Goal: Task Accomplishment & Management: Complete application form

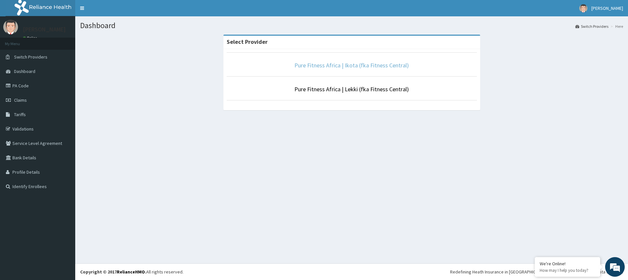
click at [344, 67] on link "Pure Fitness Africa | Ikota (fka Fitness Central)" at bounding box center [351, 65] width 114 height 8
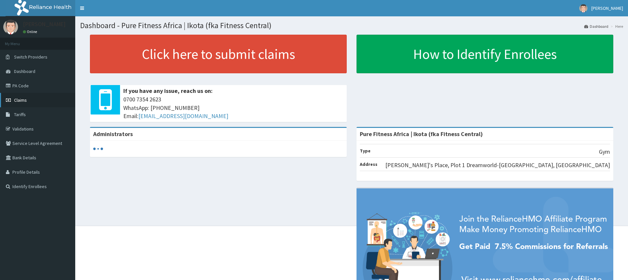
click at [17, 103] on link "Claims" at bounding box center [37, 100] width 75 height 14
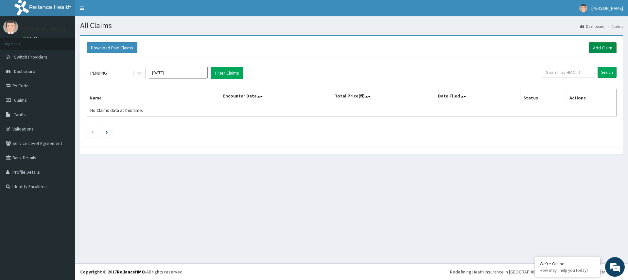
click at [604, 49] on link "Add Claim" at bounding box center [602, 47] width 28 height 11
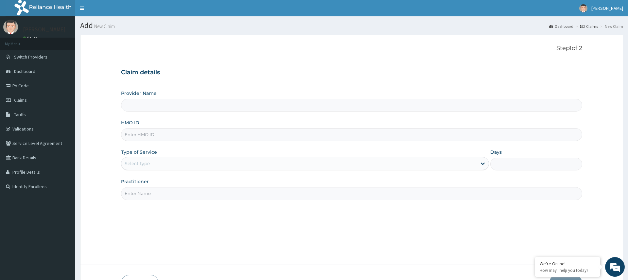
type input "Pure Fitness Africa | Ikota (fka Fitness Central)"
type input "1"
click at [143, 136] on input "HMO ID" at bounding box center [351, 134] width 461 height 13
type input "BVT/10019/A"
click at [166, 197] on input "Practitioner" at bounding box center [351, 193] width 461 height 13
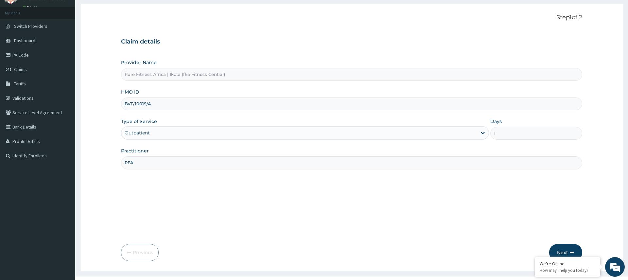
scroll to position [43, 0]
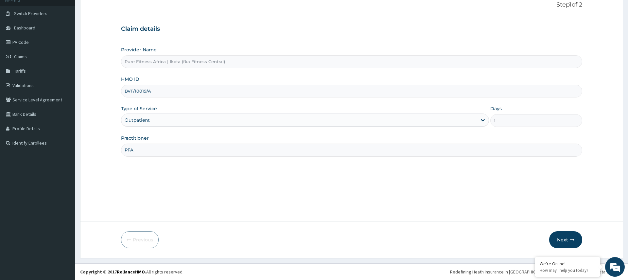
type input "PFA"
click at [569, 240] on button "Next" at bounding box center [565, 239] width 33 height 17
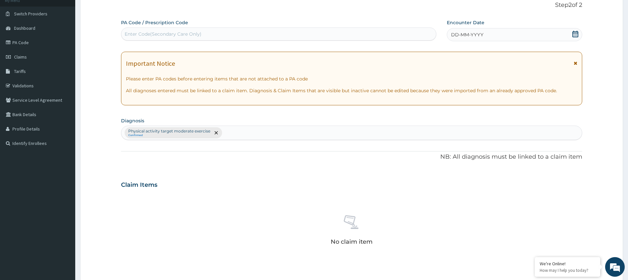
click at [254, 34] on div "Enter Code(Secondary Care Only)" at bounding box center [278, 34] width 314 height 10
type input "PA/9D65AA"
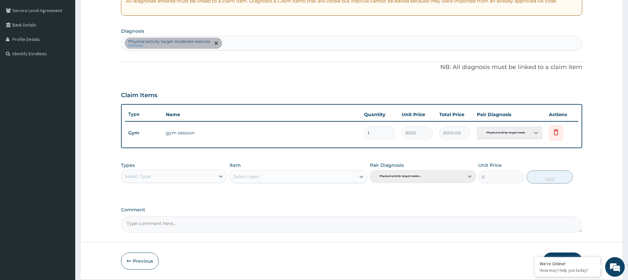
scroll to position [154, 0]
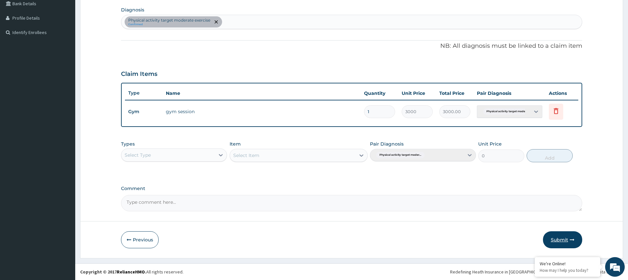
click at [563, 237] on button "Submit" at bounding box center [562, 239] width 39 height 17
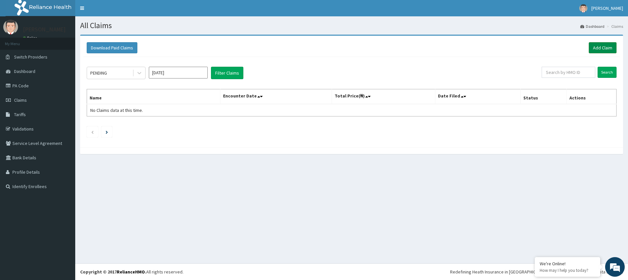
click at [605, 46] on link "Add Claim" at bounding box center [602, 47] width 28 height 11
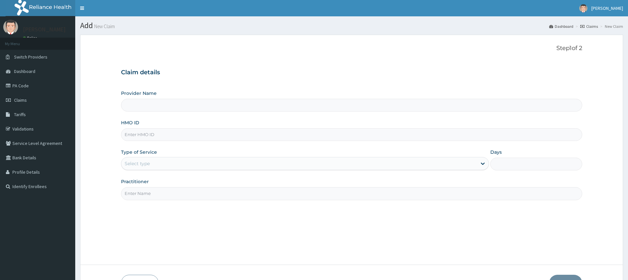
click at [148, 135] on input "HMO ID" at bounding box center [351, 134] width 461 height 13
type input "p"
type input "Pure Fitness Africa | Ikota (fka Fitness Central)"
type input "1"
type input "PWC/10213/A"
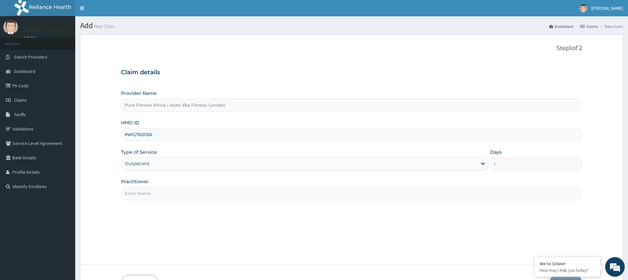
click at [159, 194] on input "Practitioner" at bounding box center [351, 193] width 461 height 13
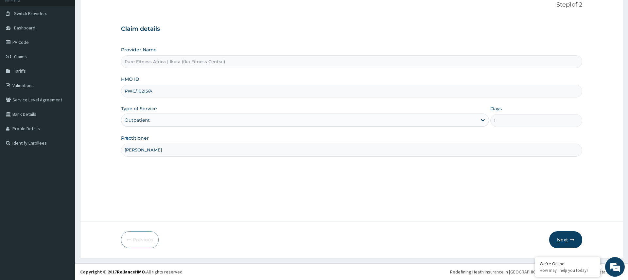
type input "[PERSON_NAME]"
click at [561, 236] on button "Next" at bounding box center [565, 239] width 33 height 17
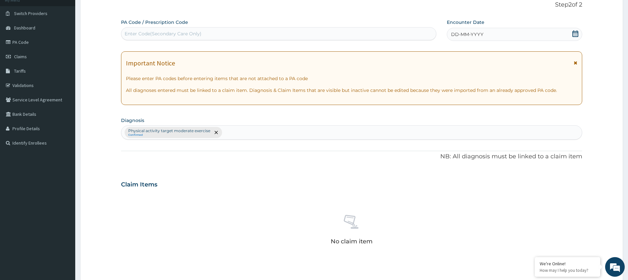
click at [221, 26] on div "PA Code / Prescription Code Enter Code(Secondary Care Only)" at bounding box center [278, 29] width 315 height 21
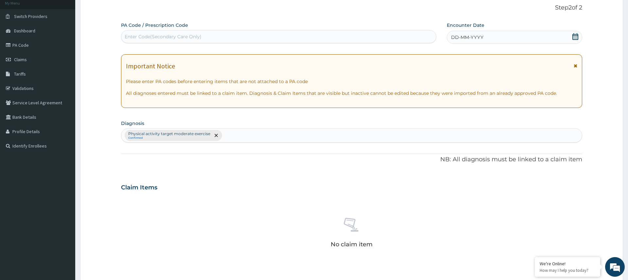
click at [222, 30] on div "Enter Code(Secondary Care Only)" at bounding box center [278, 36] width 315 height 13
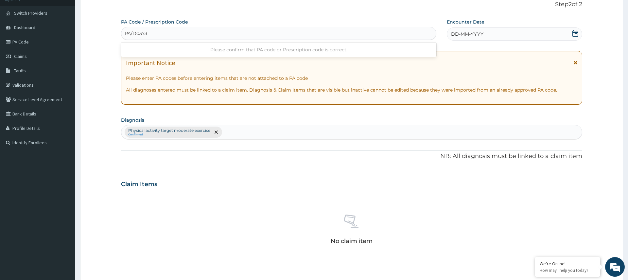
type input "PA/D03737"
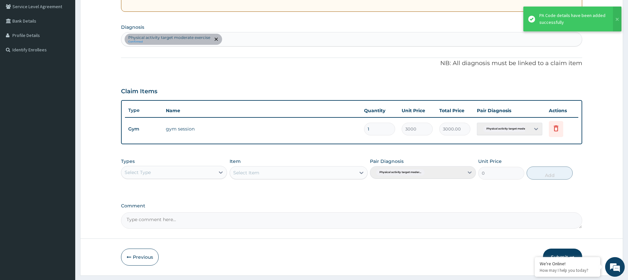
scroll to position [154, 0]
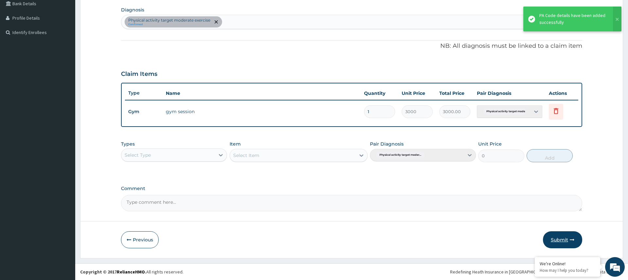
click at [556, 240] on button "Submit" at bounding box center [562, 239] width 39 height 17
